Goal: Task Accomplishment & Management: Manage account settings

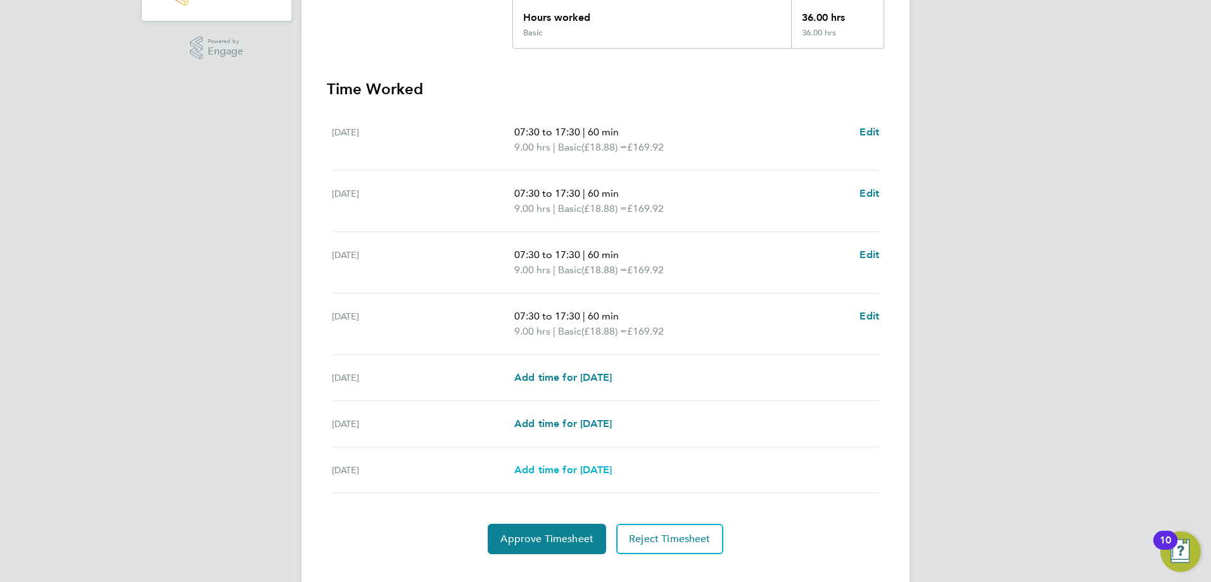
scroll to position [317, 0]
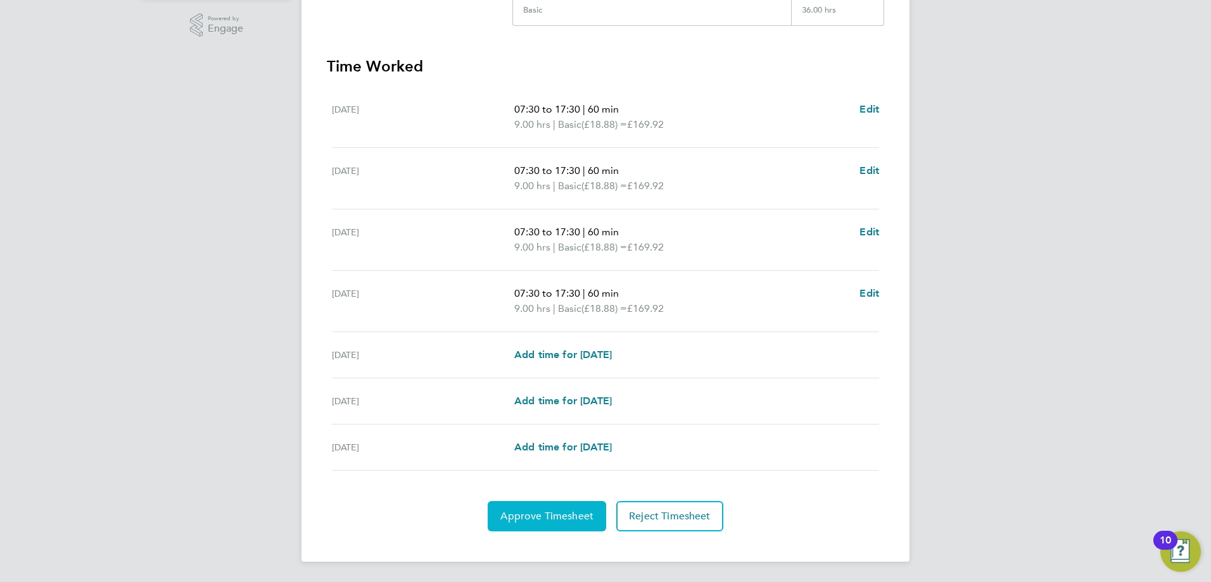
click at [551, 518] on span "Approve Timesheet" at bounding box center [546, 516] width 93 height 13
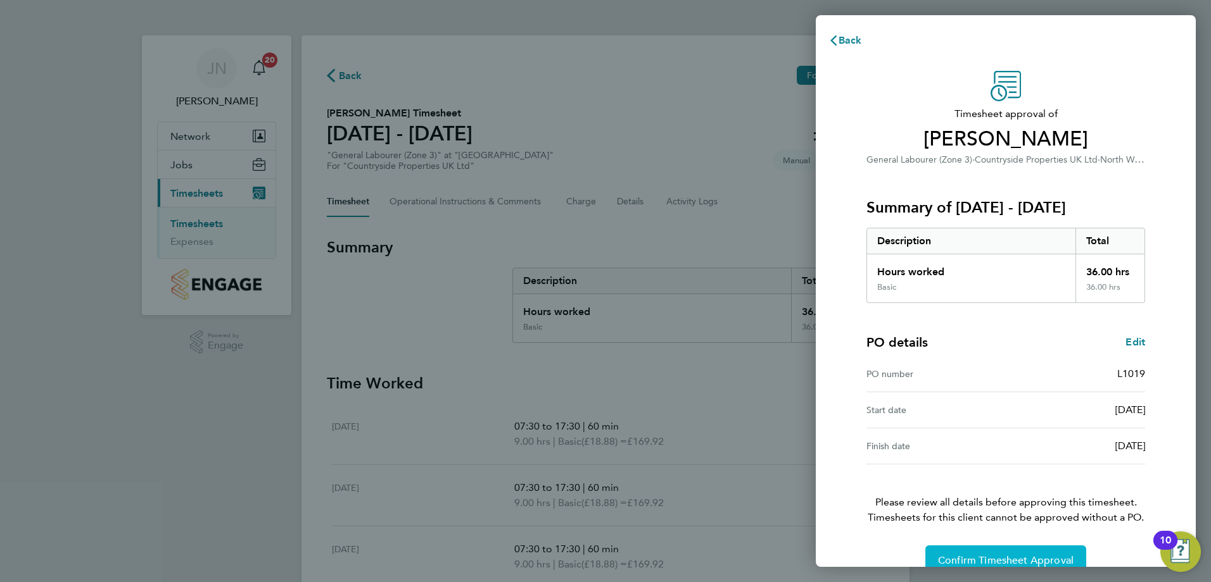
click at [995, 558] on span "Confirm Timesheet Approval" at bounding box center [1005, 561] width 135 height 13
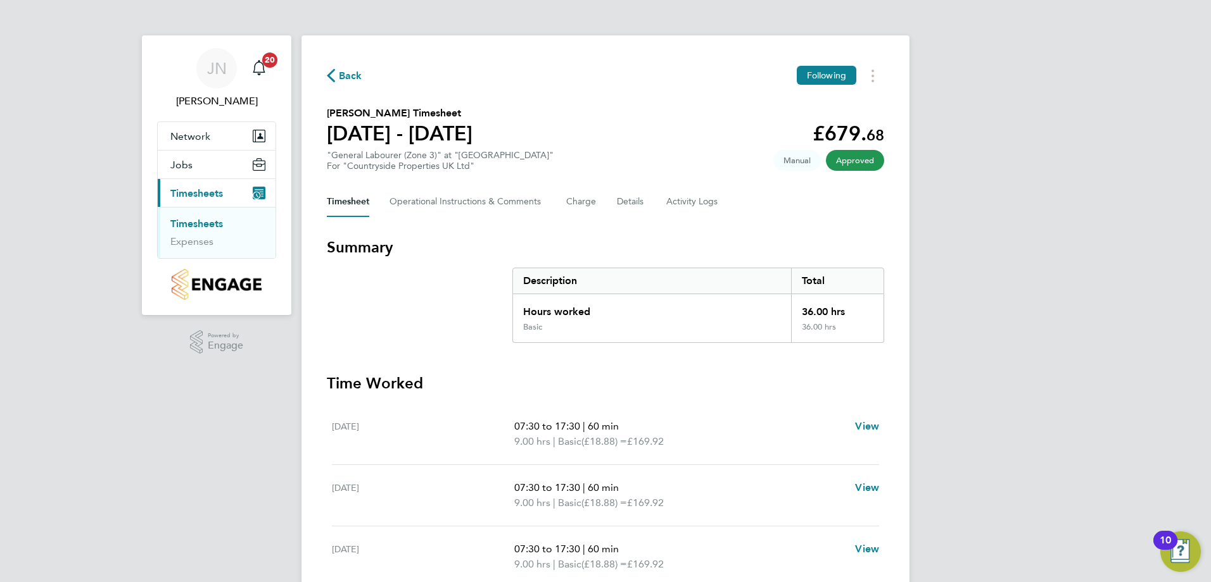
click at [343, 77] on span "Back" at bounding box center [350, 75] width 23 height 15
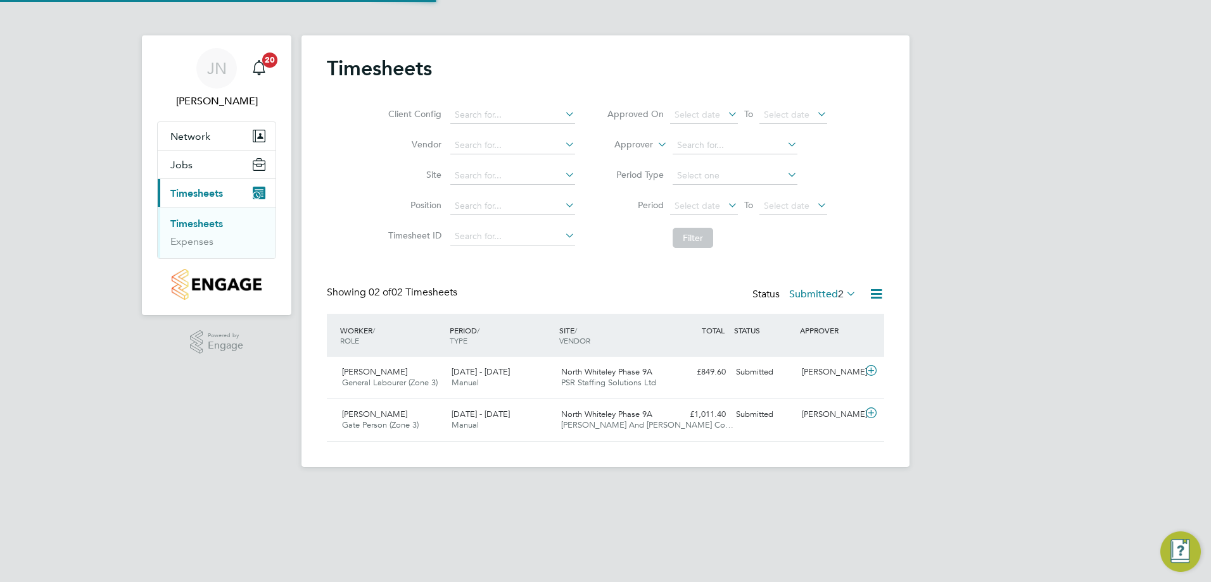
scroll to position [32, 110]
click at [391, 422] on span "Gate Person (Zone 3)" at bounding box center [380, 425] width 77 height 11
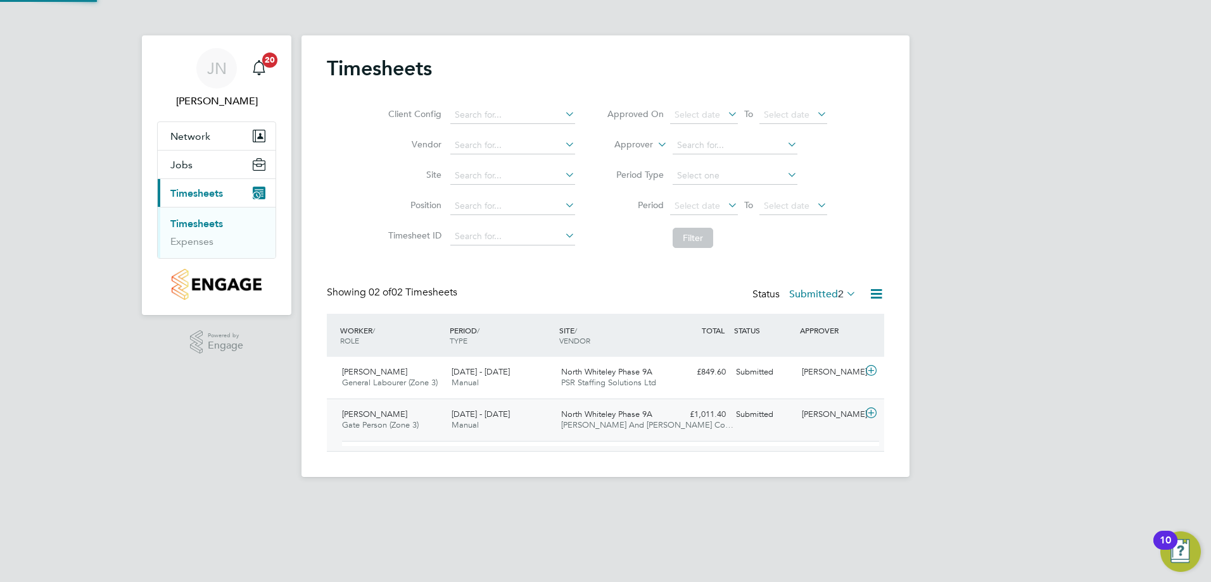
scroll to position [22, 123]
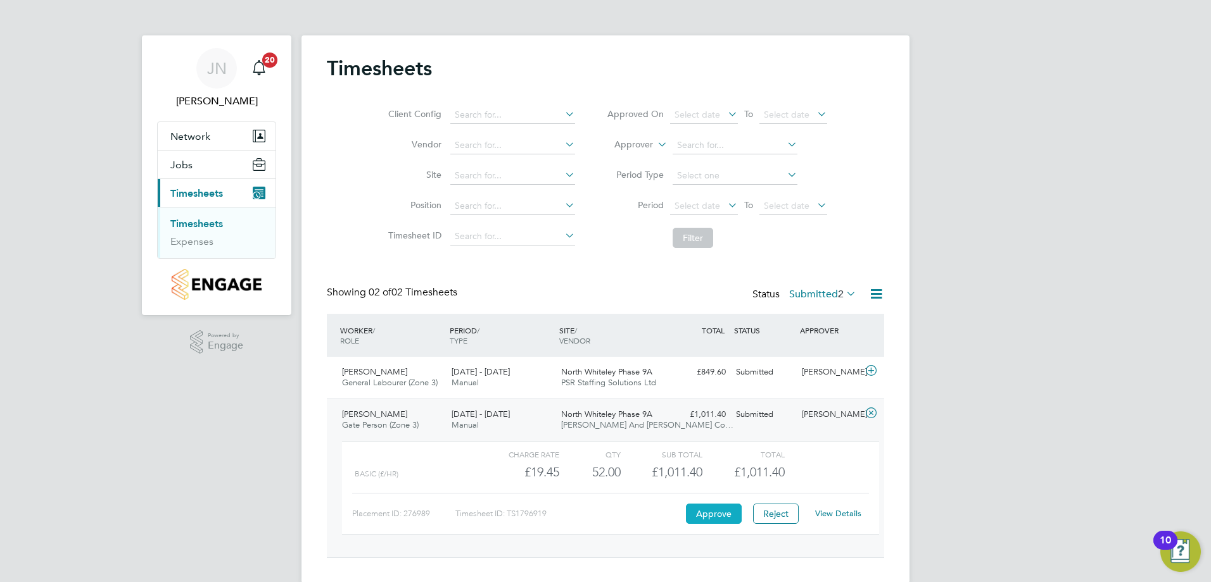
click at [722, 512] on button "Approve" at bounding box center [714, 514] width 56 height 20
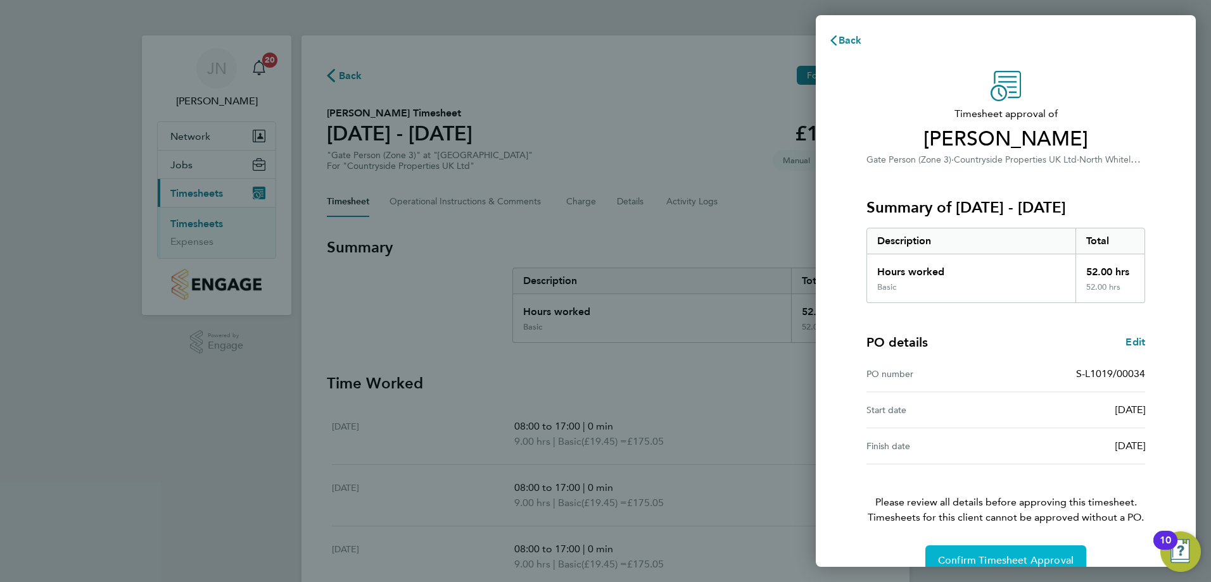
click at [991, 558] on span "Confirm Timesheet Approval" at bounding box center [1005, 561] width 135 height 13
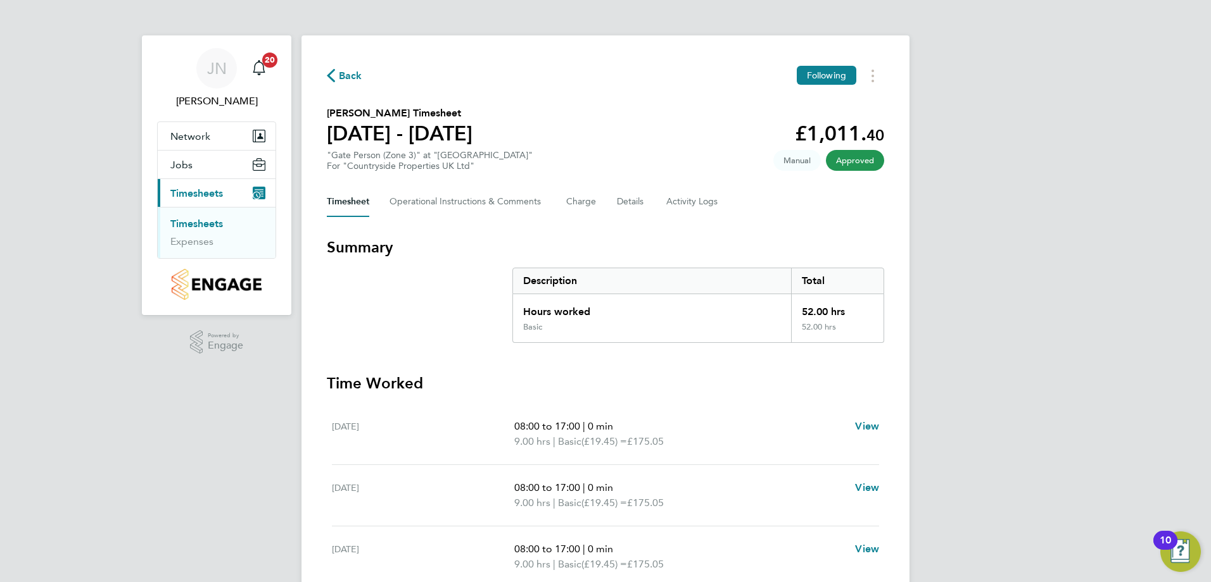
click at [351, 68] on span "Back" at bounding box center [350, 75] width 23 height 15
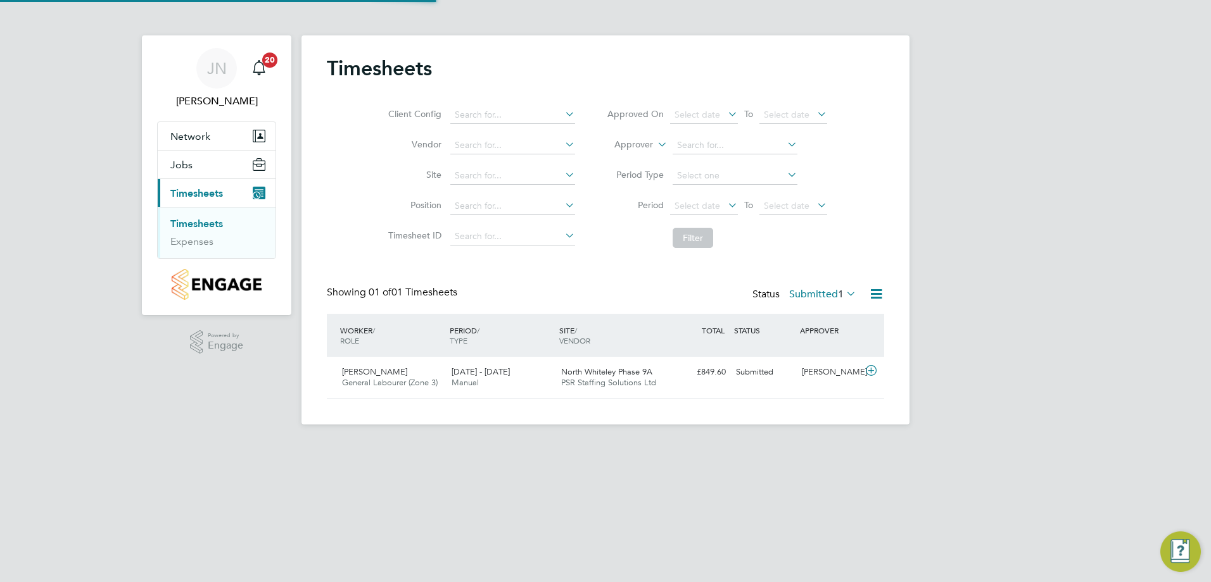
scroll to position [32, 110]
click at [414, 381] on span "General Labourer (Zone 3)" at bounding box center [390, 382] width 96 height 11
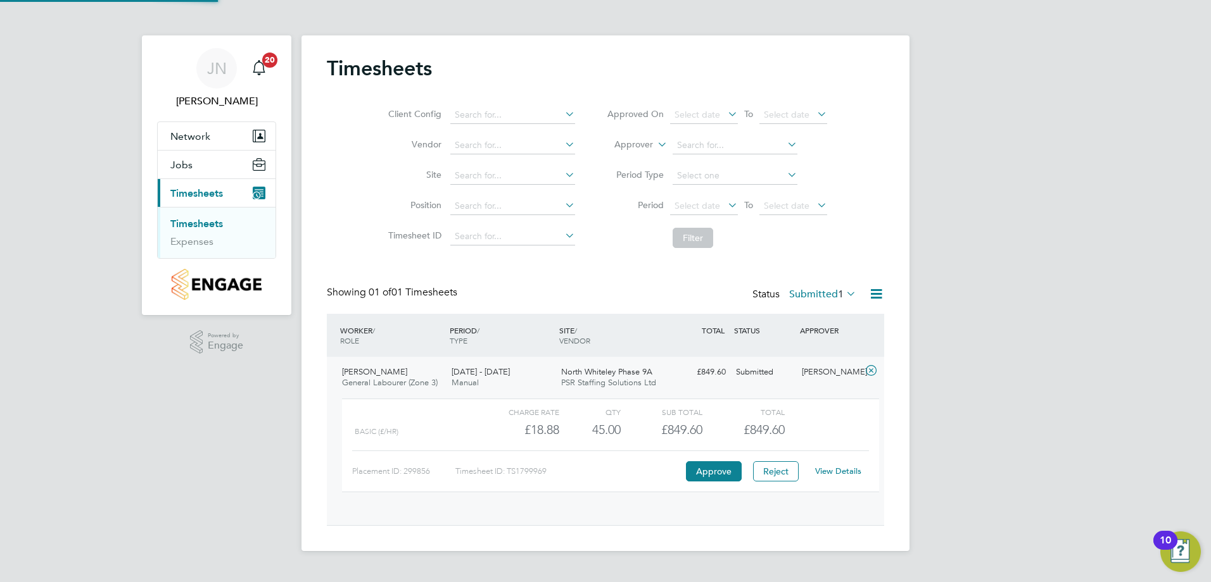
scroll to position [22, 123]
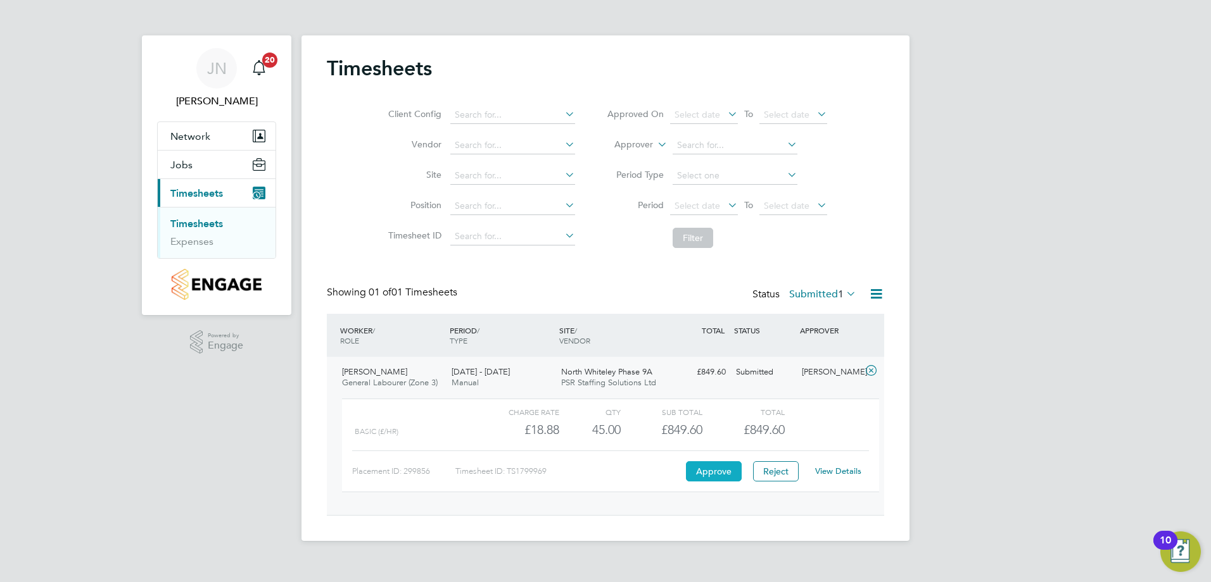
click at [710, 463] on button "Approve" at bounding box center [714, 472] width 56 height 20
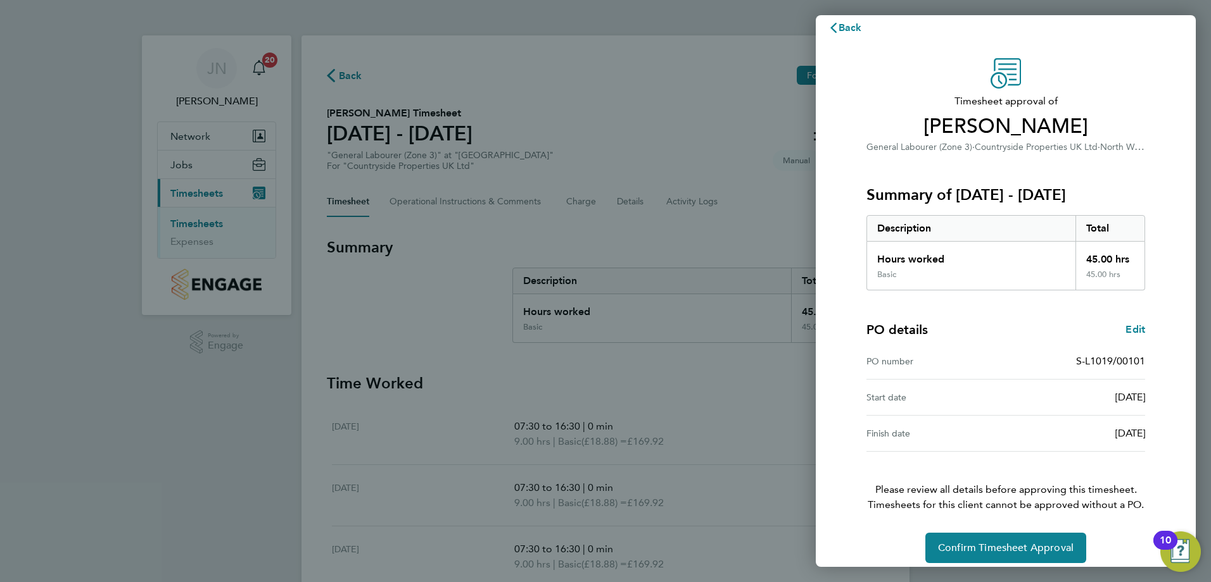
scroll to position [24, 0]
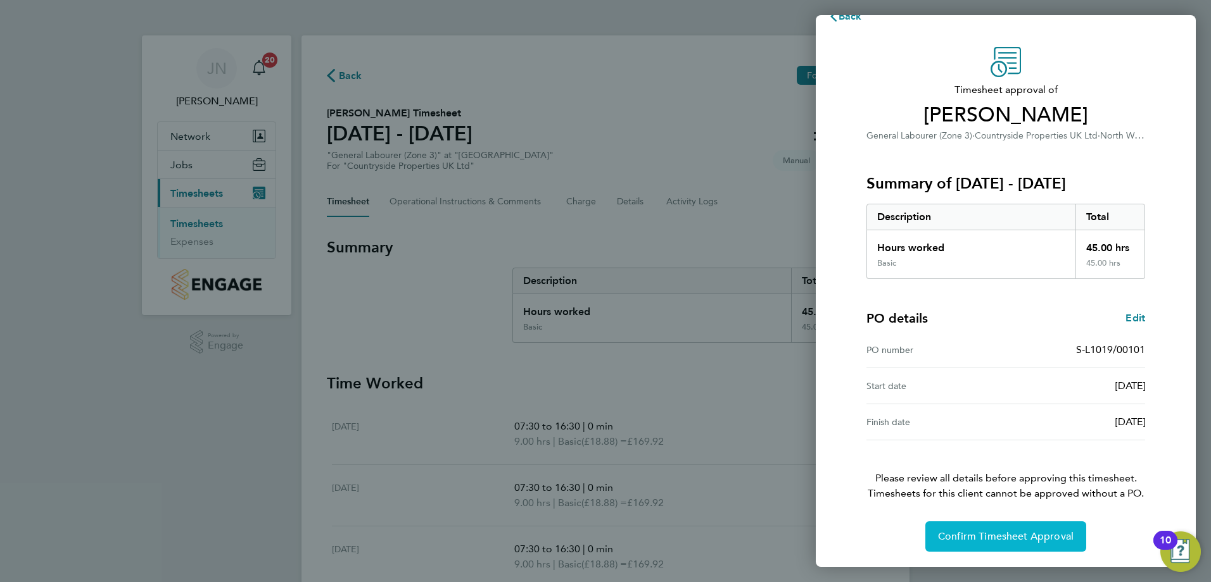
click at [988, 531] on span "Confirm Timesheet Approval" at bounding box center [1005, 537] width 135 height 13
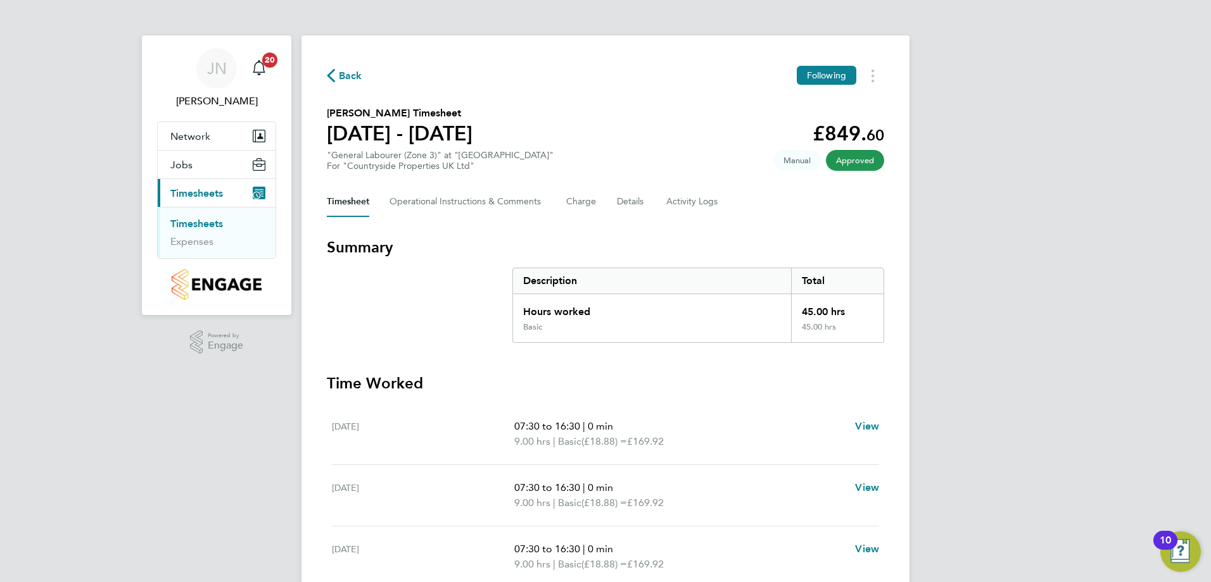
click at [339, 97] on div "Back Following Lucjan Niemczewski's Timesheet 04 - 10 Aug 2025 £849. 60 "Genera…" at bounding box center [605, 434] width 608 height 798
click at [342, 82] on span "Back" at bounding box center [350, 75] width 23 height 15
